Goal: Task Accomplishment & Management: Manage account settings

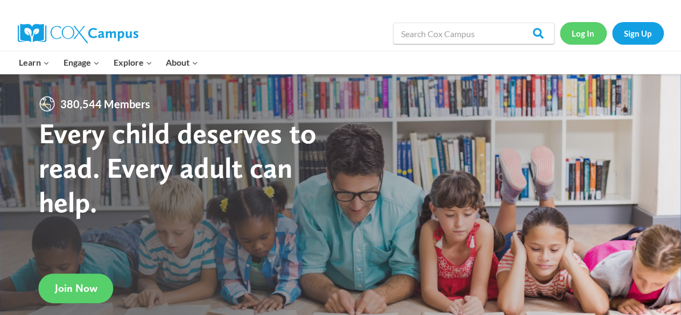
click at [582, 35] on link "Log In" at bounding box center [583, 33] width 47 height 22
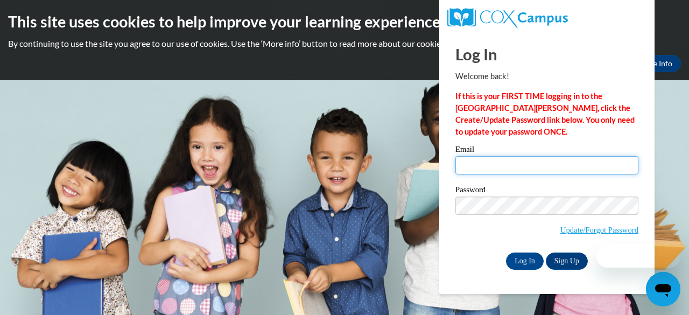
click at [525, 164] on input "Email" at bounding box center [546, 165] width 183 height 18
type input "[EMAIL_ADDRESS][DOMAIN_NAME]"
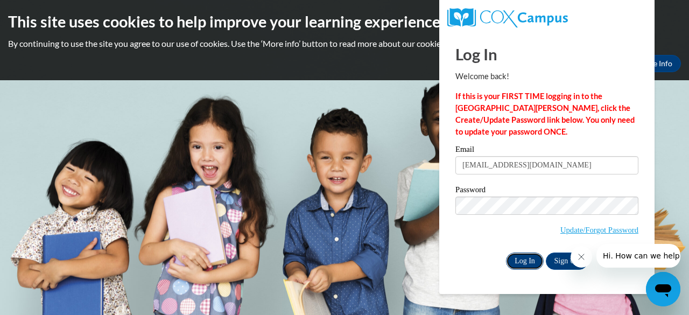
click at [524, 260] on input "Log In" at bounding box center [525, 260] width 38 height 17
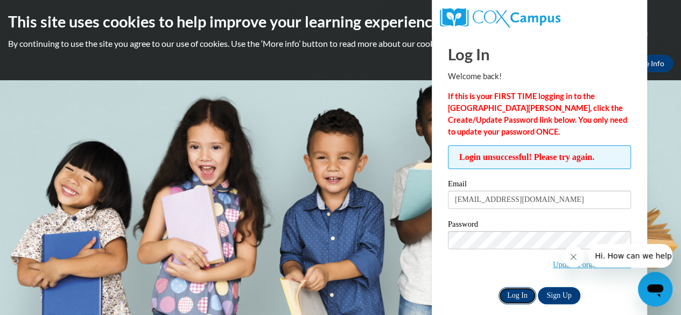
click at [511, 297] on input "Log In" at bounding box center [517, 295] width 38 height 17
click at [352, 172] on body "This site uses cookies to help improve your learning experience. By continuing …" at bounding box center [340, 157] width 681 height 315
